Goal: Ask a question

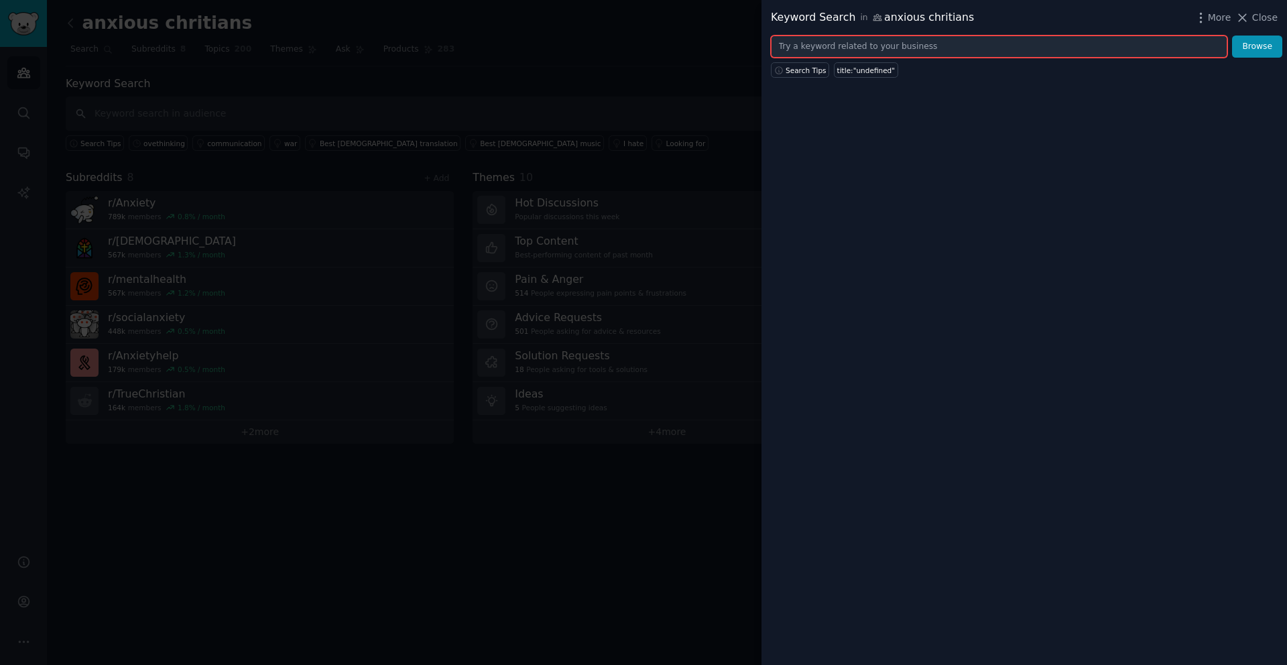
click at [828, 42] on input "text" at bounding box center [999, 47] width 456 height 23
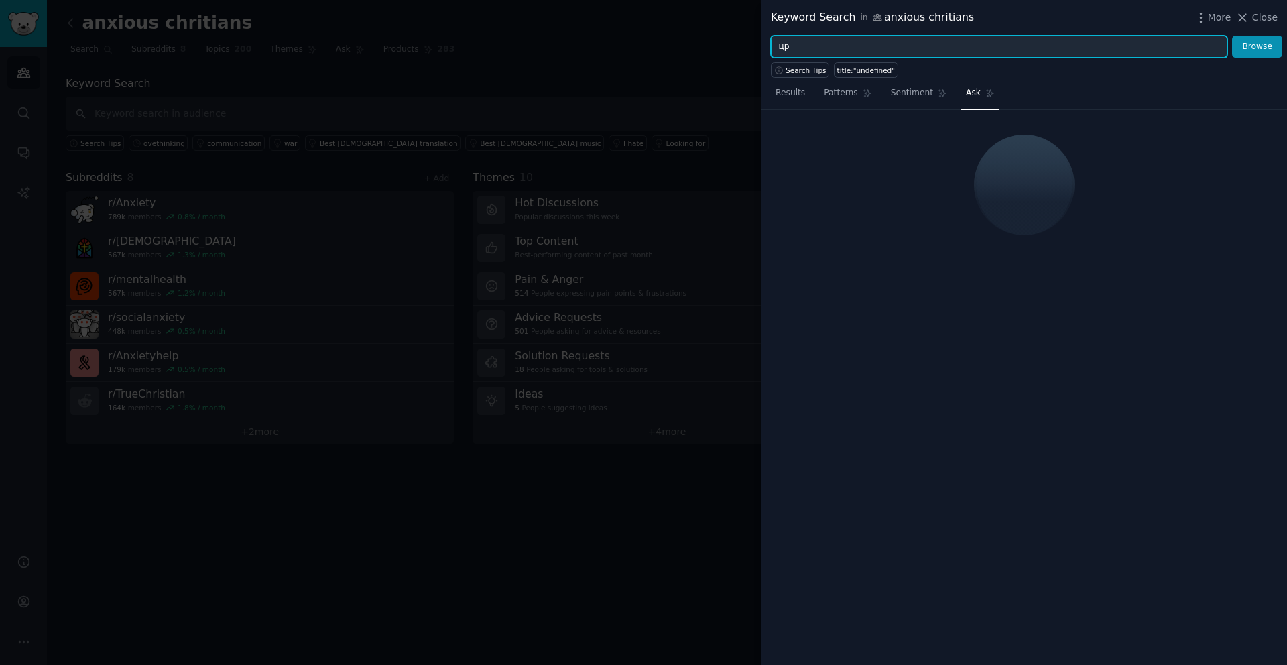
type input "ц"
click at [1232, 36] on button "Browse" at bounding box center [1257, 47] width 50 height 23
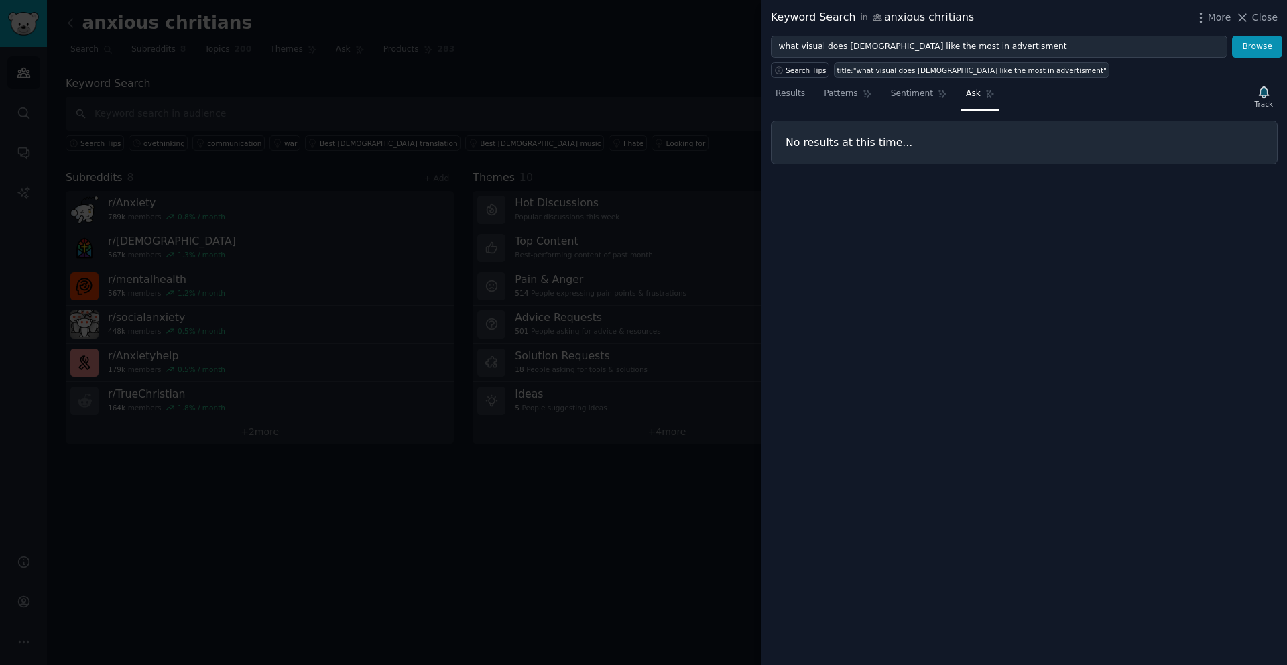
click at [996, 75] on link "title:"what visual does [DEMOGRAPHIC_DATA] like the most in advertisment"" at bounding box center [971, 69] width 275 height 15
type input "title:"what visual does [DEMOGRAPHIC_DATA] like the most in advertisment""
click at [979, 97] on link "Ask" at bounding box center [980, 96] width 38 height 27
